Goal: Navigation & Orientation: Find specific page/section

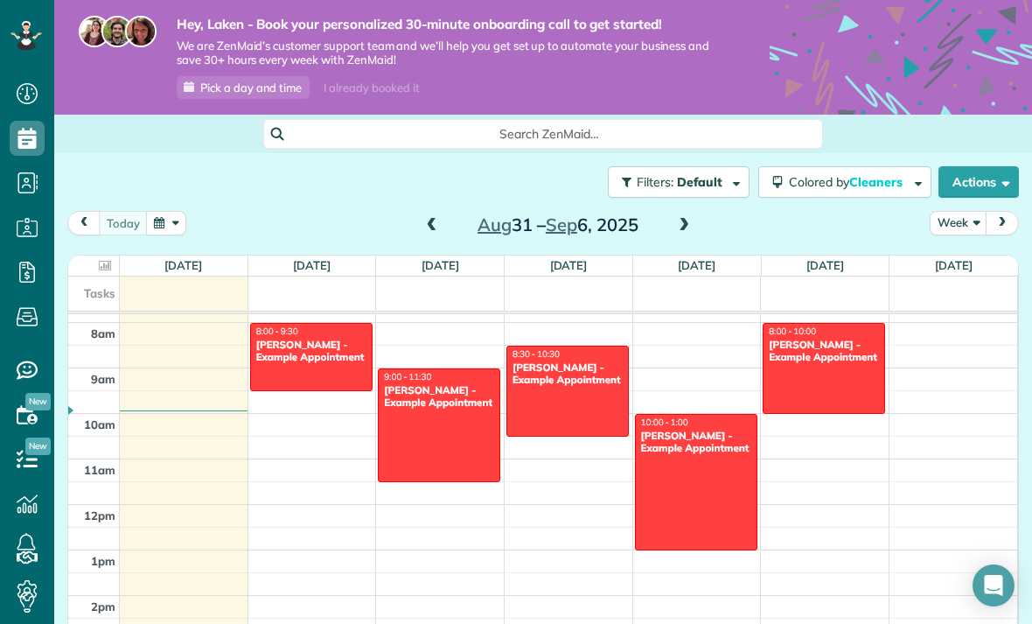
scroll to position [356, 0]
click at [287, 338] on div "[PERSON_NAME] - Example Appointment" at bounding box center [311, 350] width 112 height 25
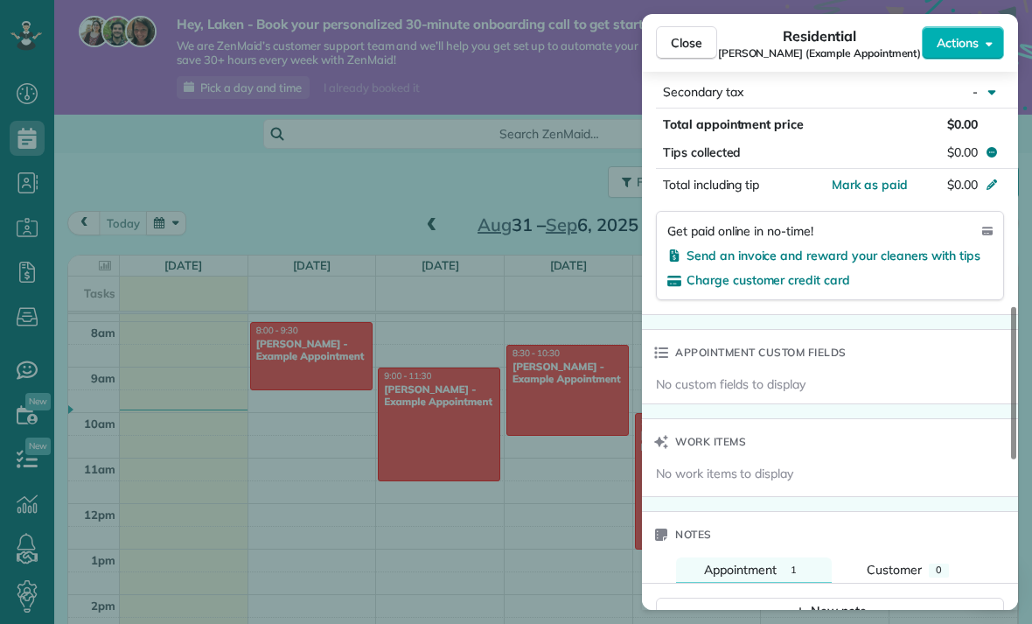
scroll to position [878, 0]
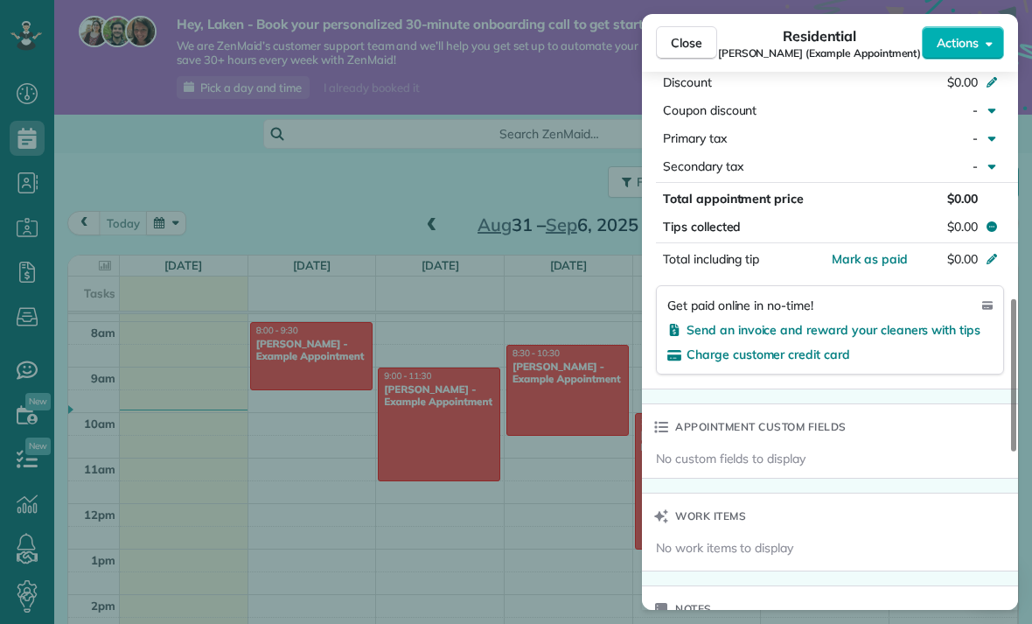
click at [716, 357] on span "Charge customer credit card" at bounding box center [769, 354] width 164 height 16
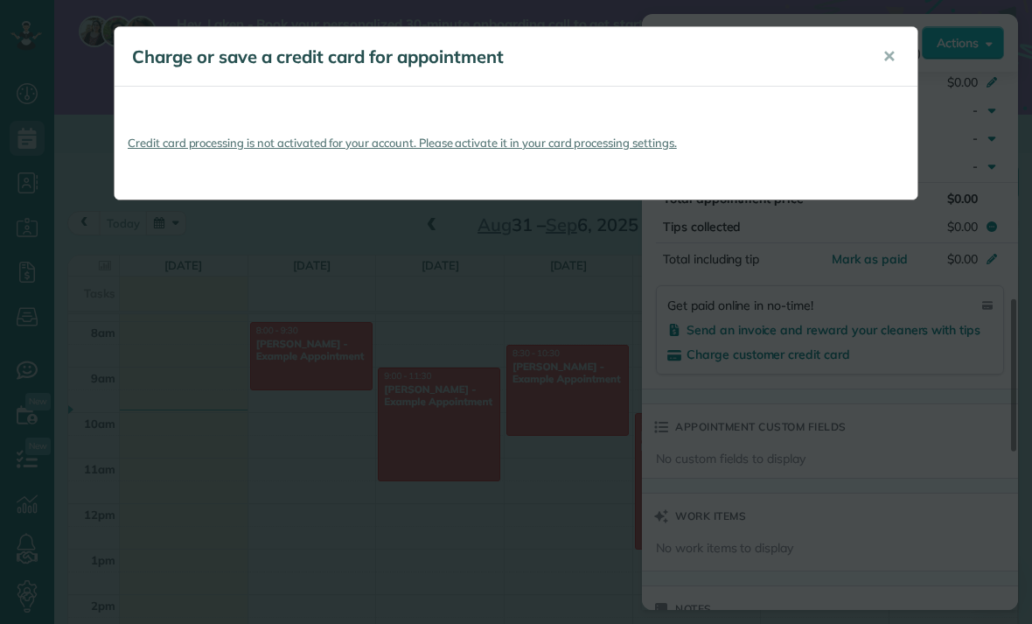
click at [716, 276] on div "Charge or save a credit card for appointment ✕ Credit card processing is not ac…" at bounding box center [516, 312] width 1032 height 624
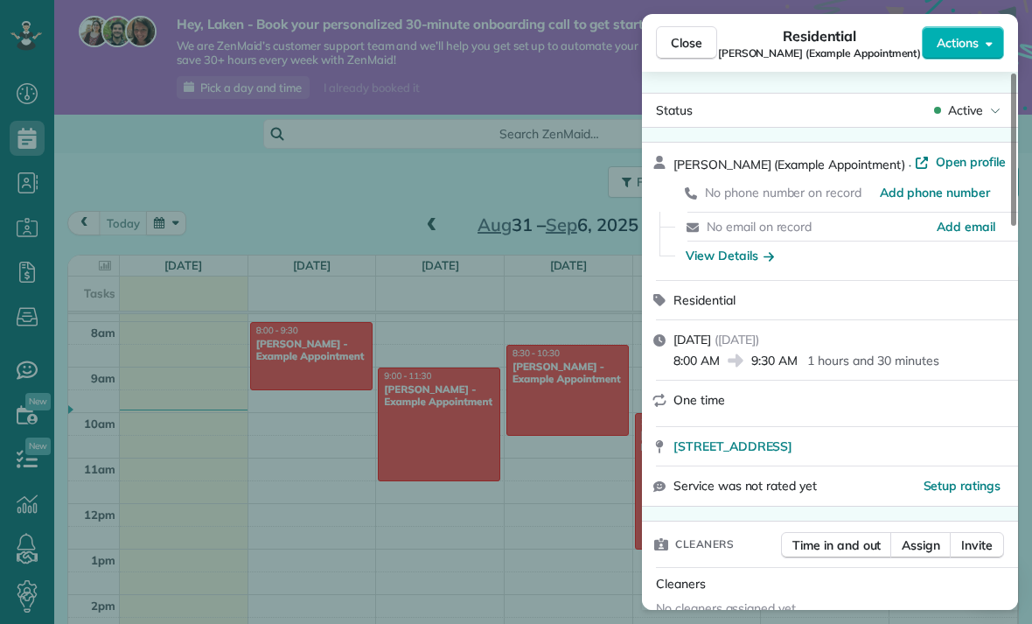
scroll to position [-7, 0]
click at [196, 290] on div "Close Residential Debbie Sardone (Example Appointment) Actions Status Active De…" at bounding box center [516, 312] width 1032 height 624
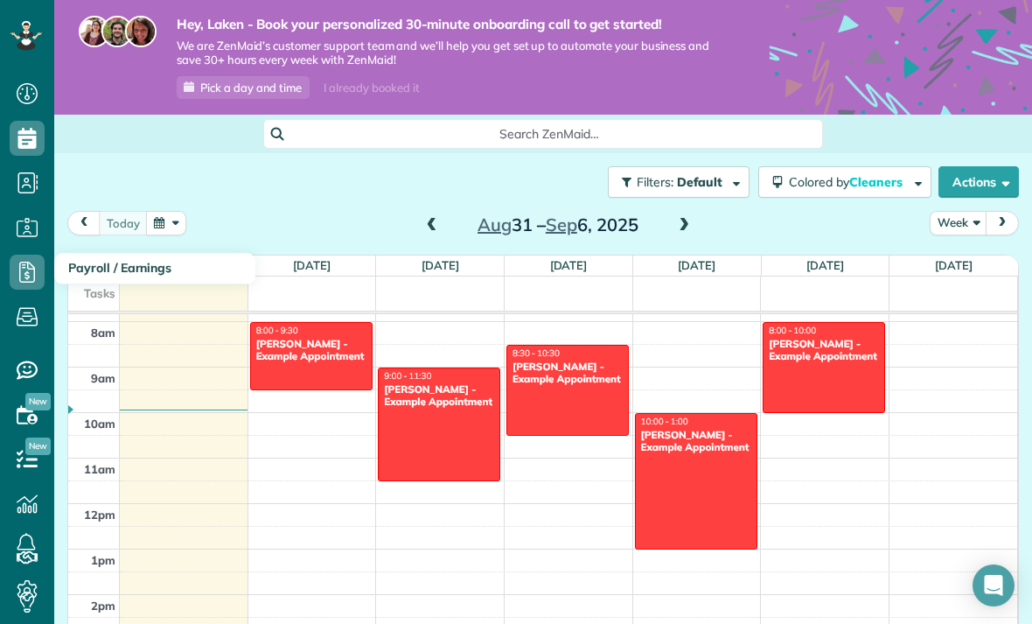
click at [23, 255] on icon at bounding box center [27, 272] width 35 height 35
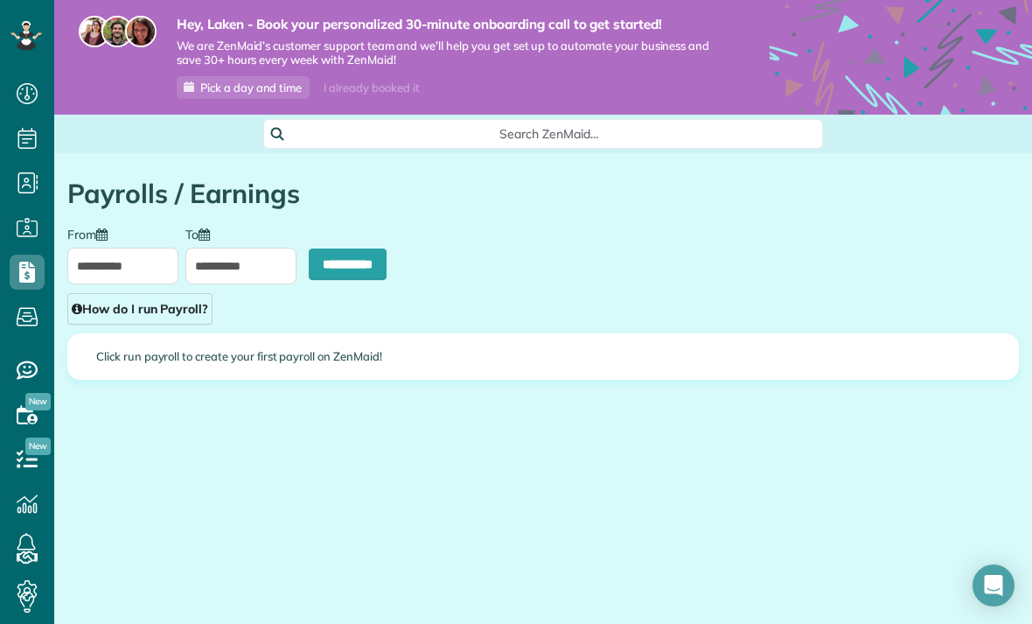
scroll to position [8, 8]
type input "**********"
click at [162, 347] on div "Click run payroll to create your first payroll on ZenMaid!" at bounding box center [543, 356] width 950 height 45
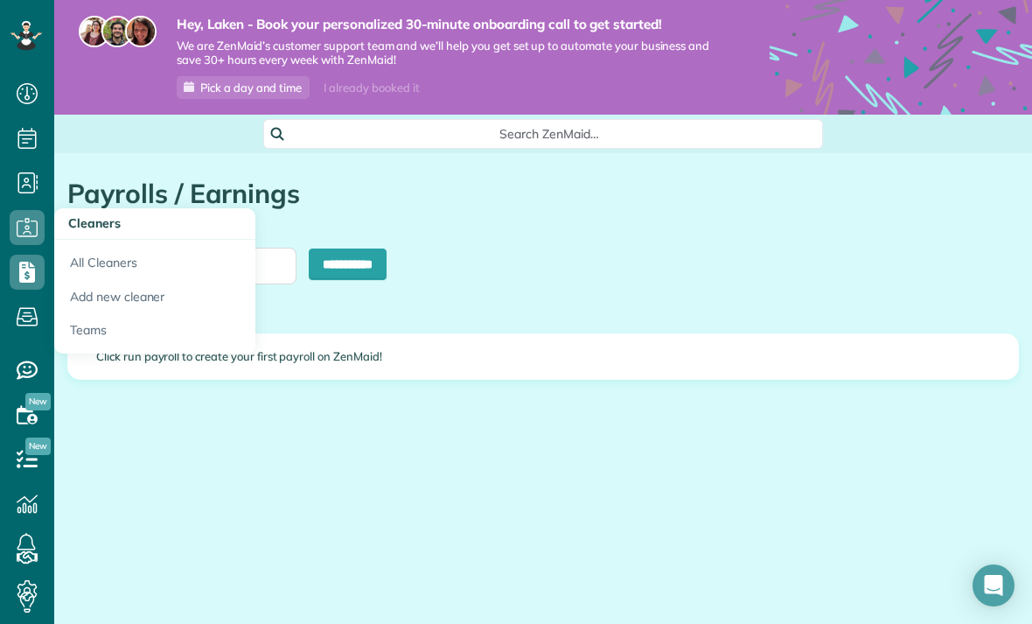
click at [91, 248] on link "All Cleaners" at bounding box center [154, 260] width 201 height 40
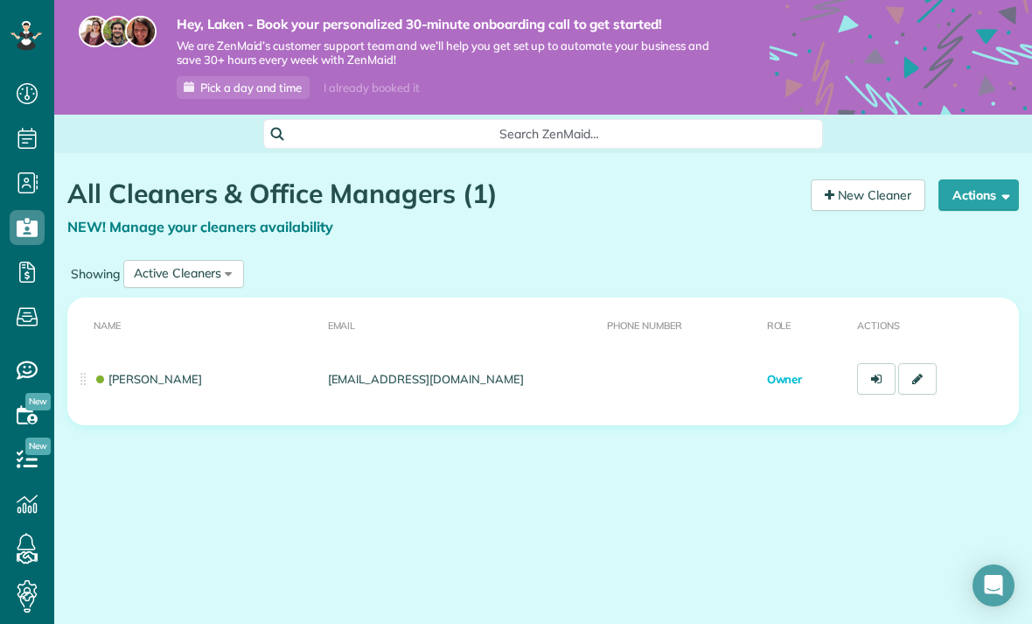
scroll to position [56, 0]
click at [26, 262] on use at bounding box center [27, 272] width 16 height 21
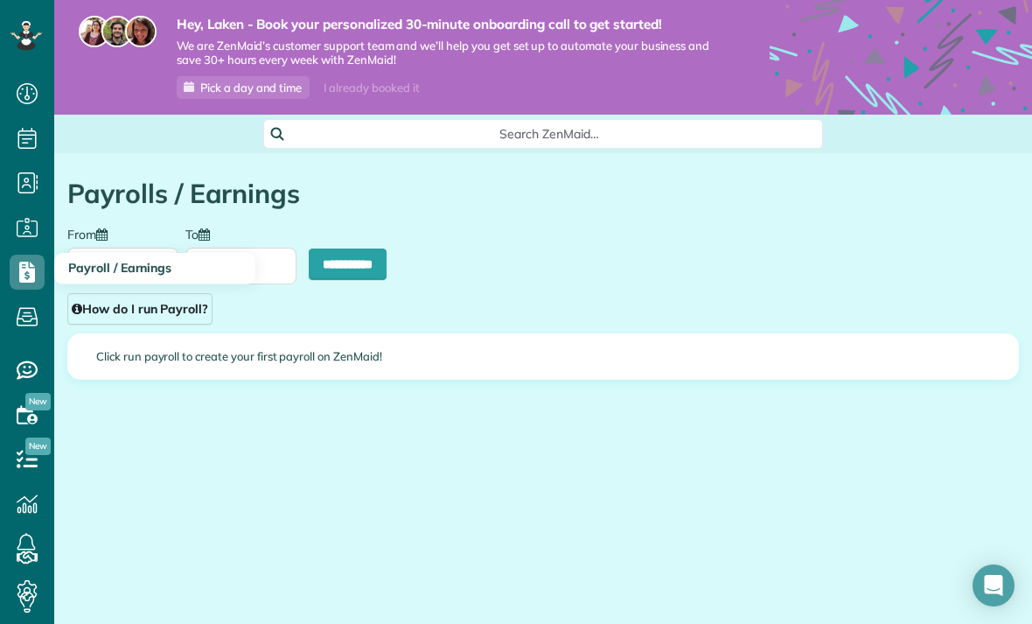
scroll to position [8, 8]
type input "**********"
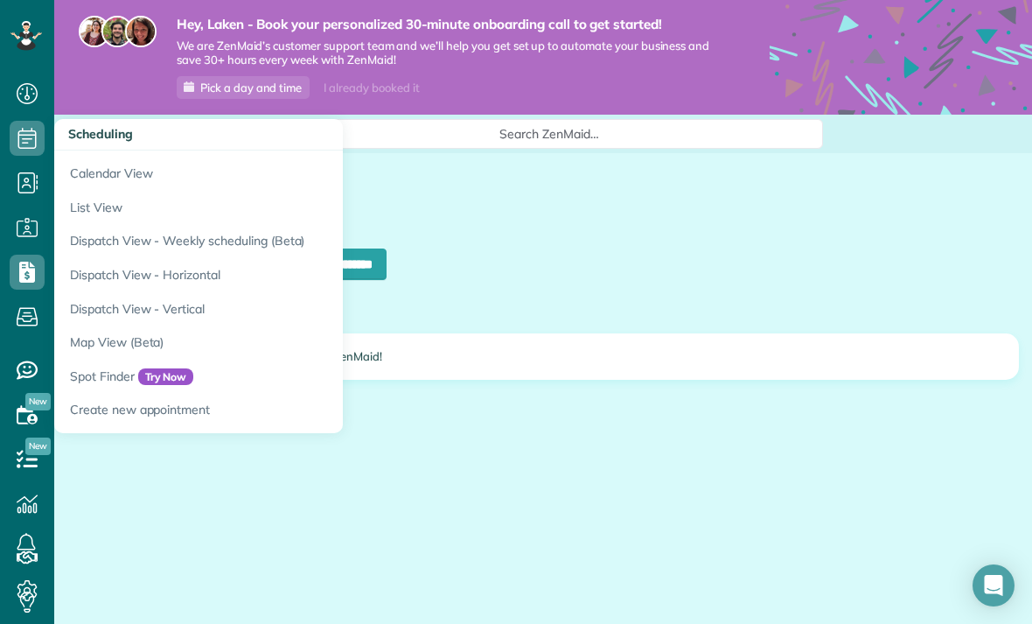
click at [21, 116] on link "Scheduling" at bounding box center [27, 138] width 54 height 45
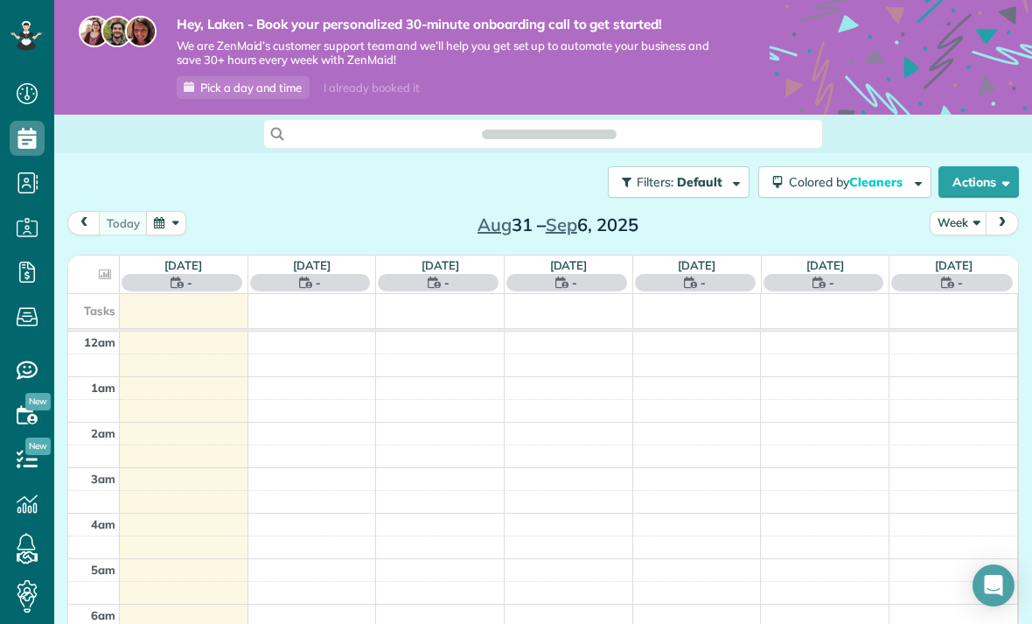
scroll to position [8, 8]
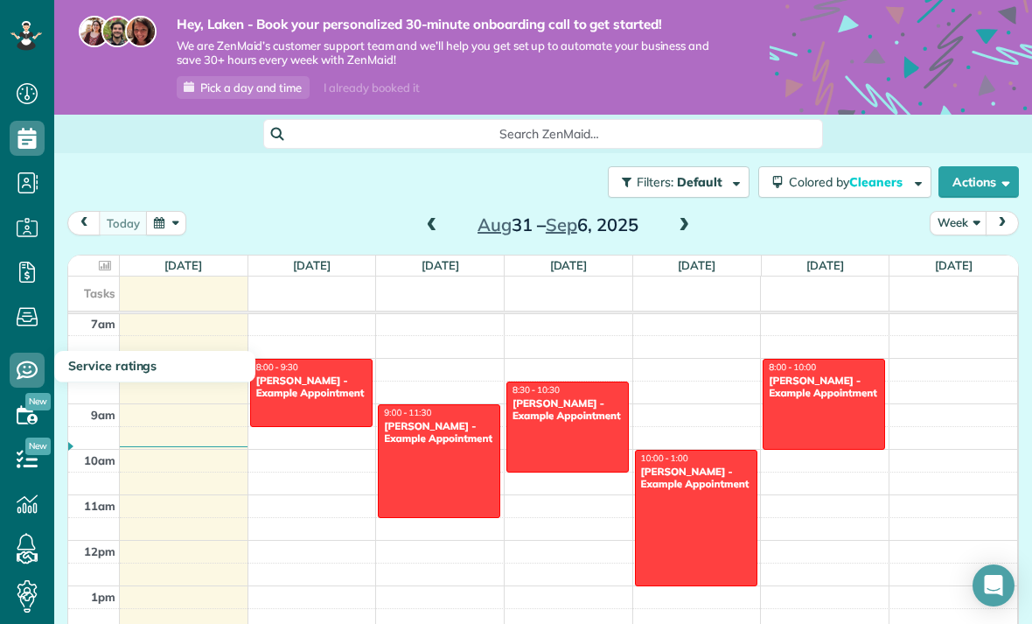
click at [31, 388] on span "Service ratings" at bounding box center [27, 388] width 35 height 1
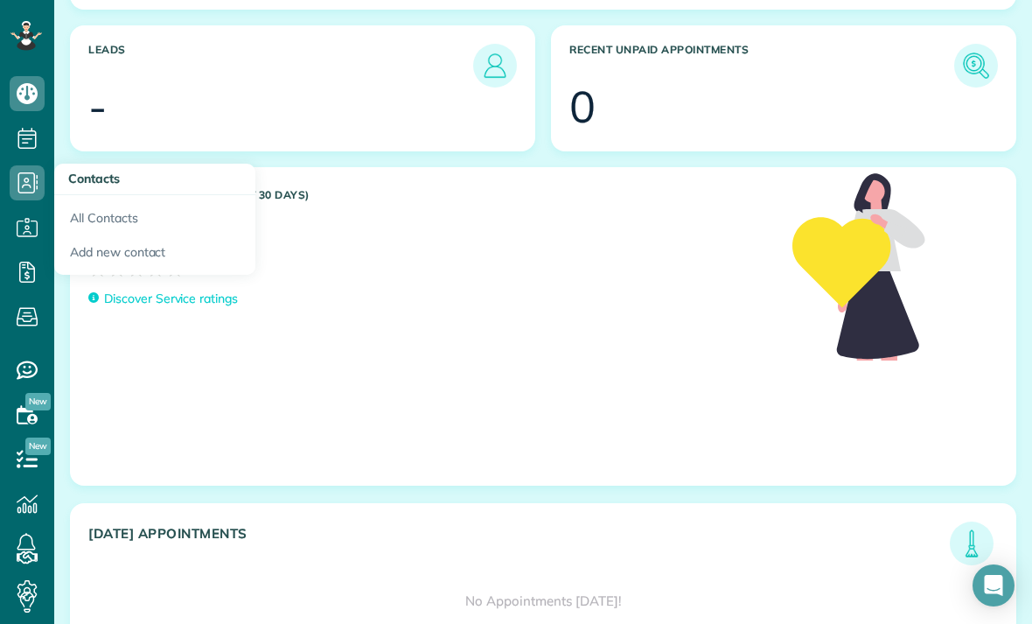
scroll to position [930, 0]
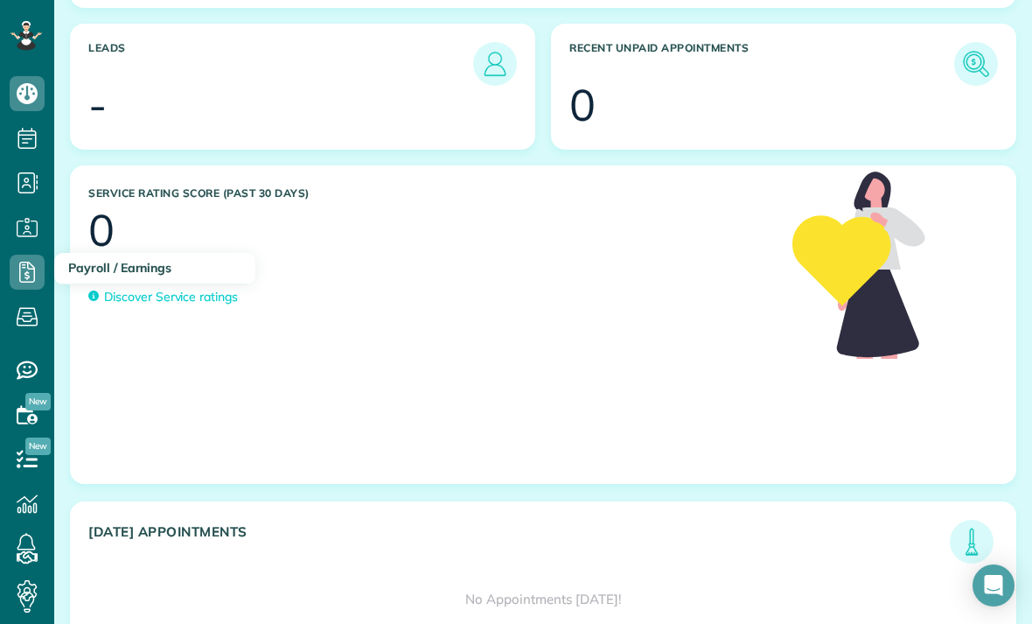
click at [22, 279] on icon at bounding box center [27, 272] width 35 height 35
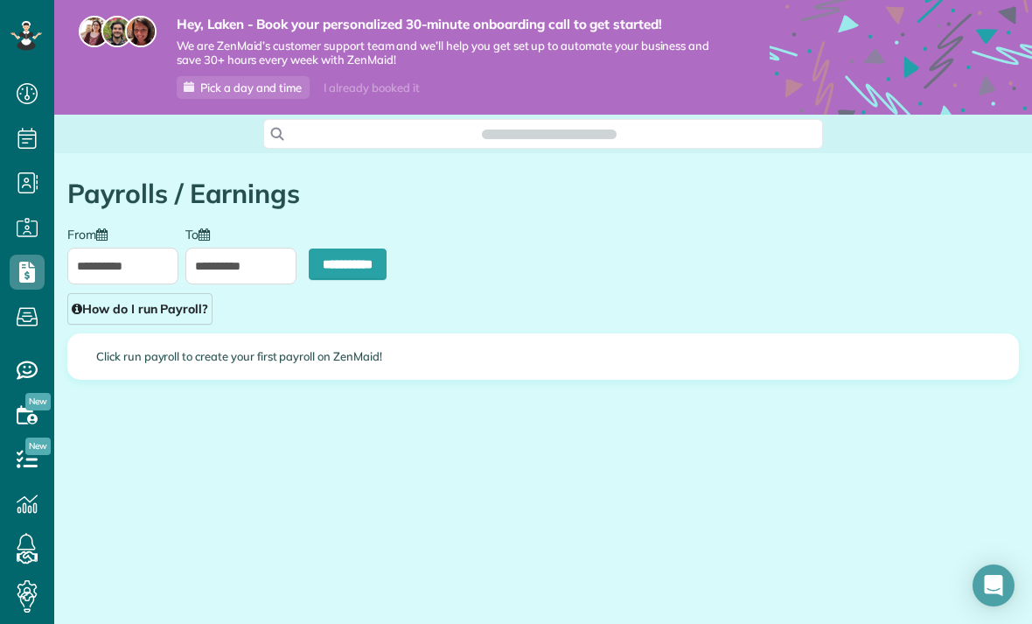
scroll to position [8, 8]
type input "**********"
